Goal: Navigation & Orientation: Find specific page/section

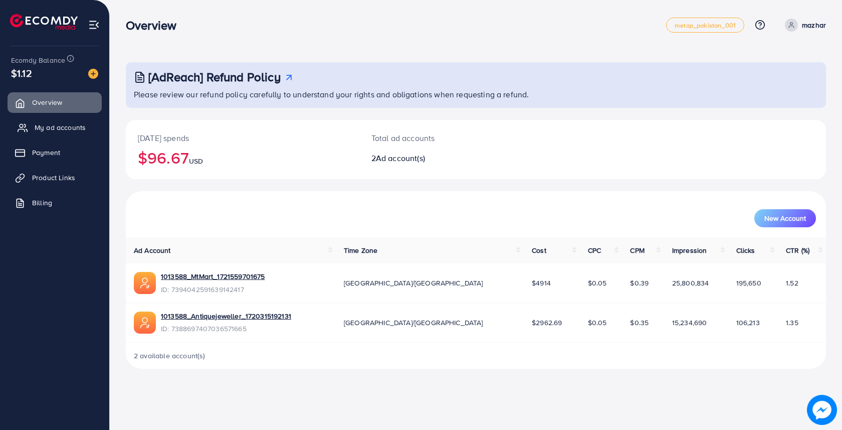
click at [76, 133] on link "My ad accounts" at bounding box center [55, 127] width 94 height 20
